Goal: Task Accomplishment & Management: Use online tool/utility

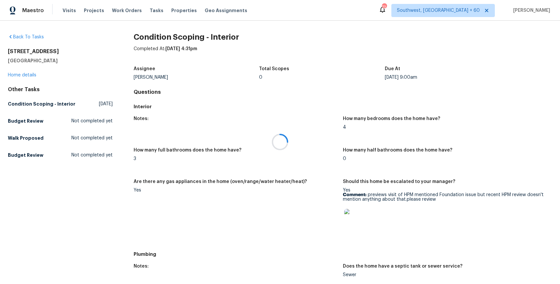
click at [150, 12] on div at bounding box center [280, 142] width 560 height 284
click at [154, 10] on span "Tasks" at bounding box center [157, 10] width 14 height 5
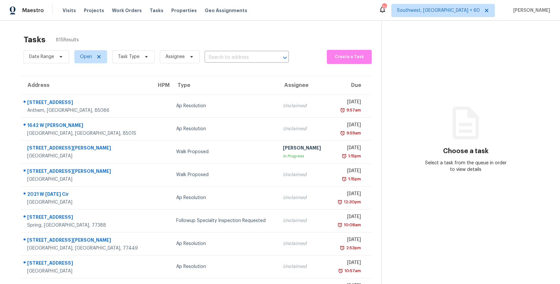
scroll to position [7, 0]
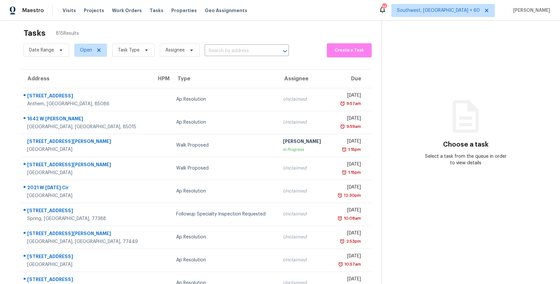
click at [129, 43] on span "Task Type" at bounding box center [130, 50] width 47 height 17
click at [134, 49] on span "Task Type" at bounding box center [129, 50] width 22 height 7
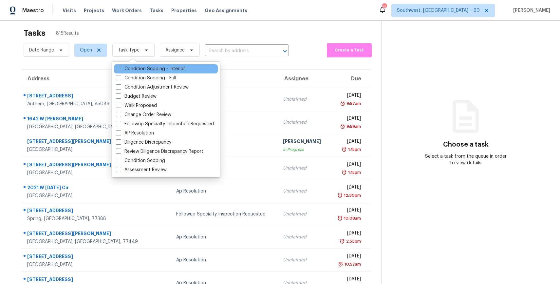
click at [142, 73] on div "Condition Scoping - Interior" at bounding box center [166, 68] width 104 height 9
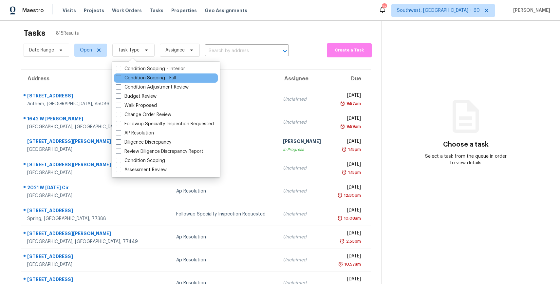
click at [145, 82] on div "Condition Scoping - Full" at bounding box center [166, 77] width 104 height 9
click at [140, 80] on label "Condition Scoping - Full" at bounding box center [146, 78] width 60 height 7
click at [120, 79] on input "Condition Scoping - Full" at bounding box center [118, 77] width 4 height 4
checkbox input "true"
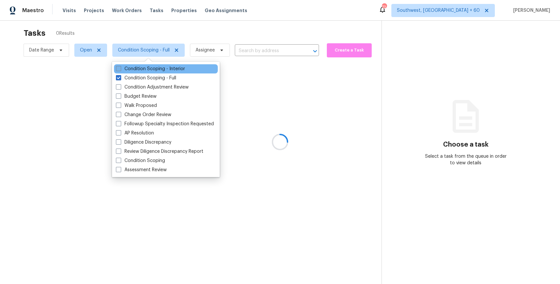
click at [142, 70] on label "Condition Scoping - Interior" at bounding box center [150, 69] width 69 height 7
click at [120, 70] on input "Condition Scoping - Interior" at bounding box center [118, 68] width 4 height 4
checkbox input "true"
click at [205, 31] on div at bounding box center [280, 142] width 560 height 284
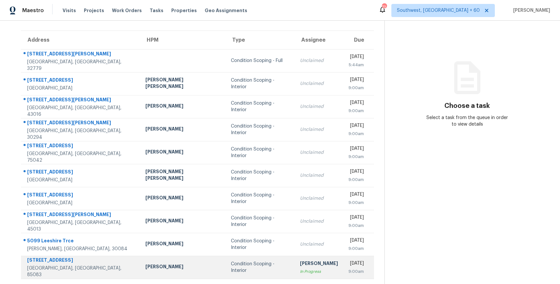
scroll to position [57, 0]
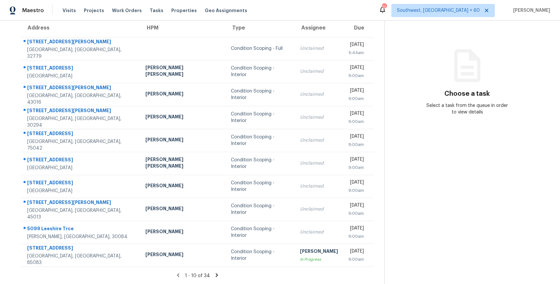
click at [214, 275] on icon at bounding box center [217, 275] width 6 height 6
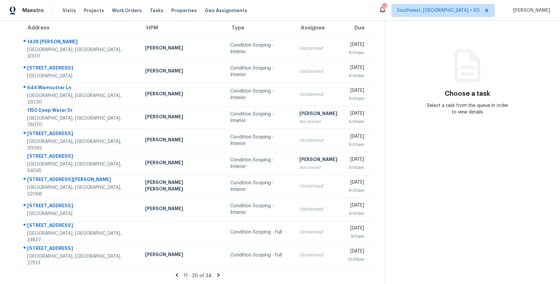
click at [218, 274] on icon at bounding box center [219, 275] width 2 height 4
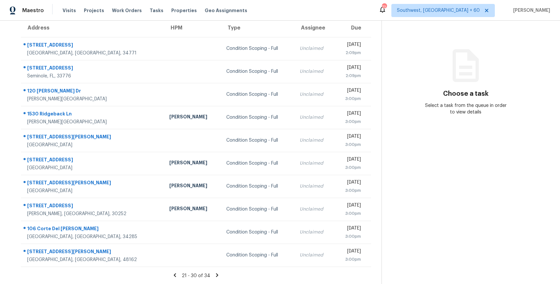
click at [215, 274] on icon at bounding box center [217, 275] width 6 height 6
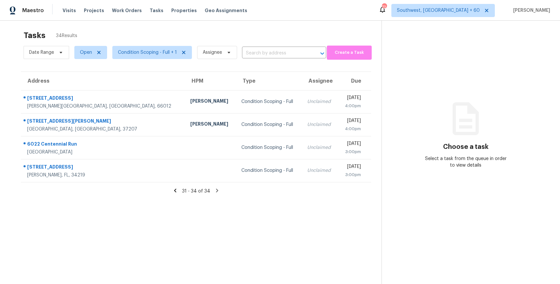
scroll to position [0, 0]
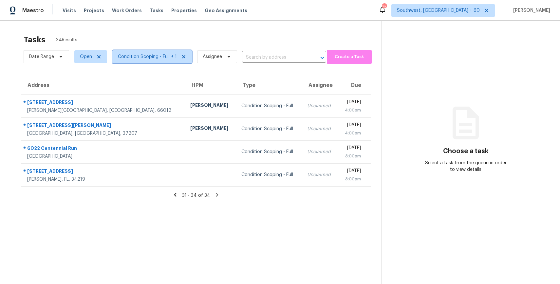
click at [161, 52] on span "Condition Scoping - Full + 1" at bounding box center [152, 56] width 80 height 13
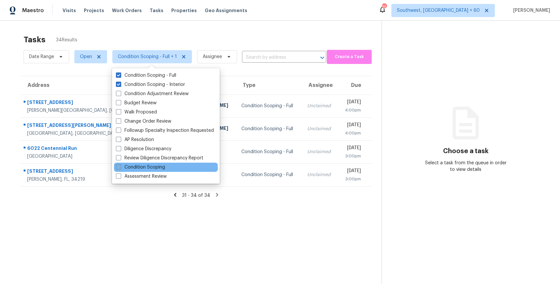
click at [158, 166] on label "Condition Scoping" at bounding box center [140, 167] width 49 height 7
click at [120, 166] on input "Condition Scoping" at bounding box center [118, 166] width 4 height 4
checkbox input "true"
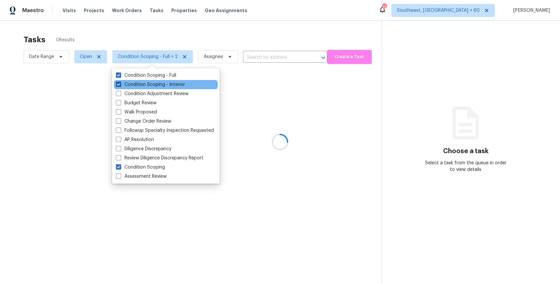
click at [166, 82] on label "Condition Scoping - Interior" at bounding box center [150, 84] width 69 height 7
click at [120, 82] on input "Condition Scoping - Interior" at bounding box center [118, 83] width 4 height 4
checkbox input "false"
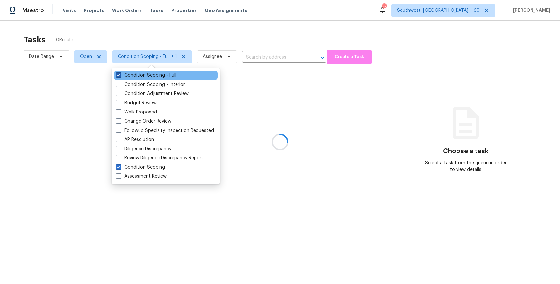
click at [170, 75] on label "Condition Scoping - Full" at bounding box center [146, 75] width 60 height 7
click at [120, 75] on input "Condition Scoping - Full" at bounding box center [118, 74] width 4 height 4
checkbox input "false"
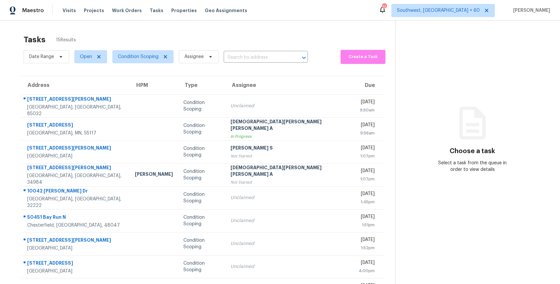
click at [243, 29] on div "Tasks 15 Results Date Range Open Condition Scoping Assignee ​ Create a Task Add…" at bounding box center [280, 181] width 560 height 321
